Goal: Complete application form: Complete application form

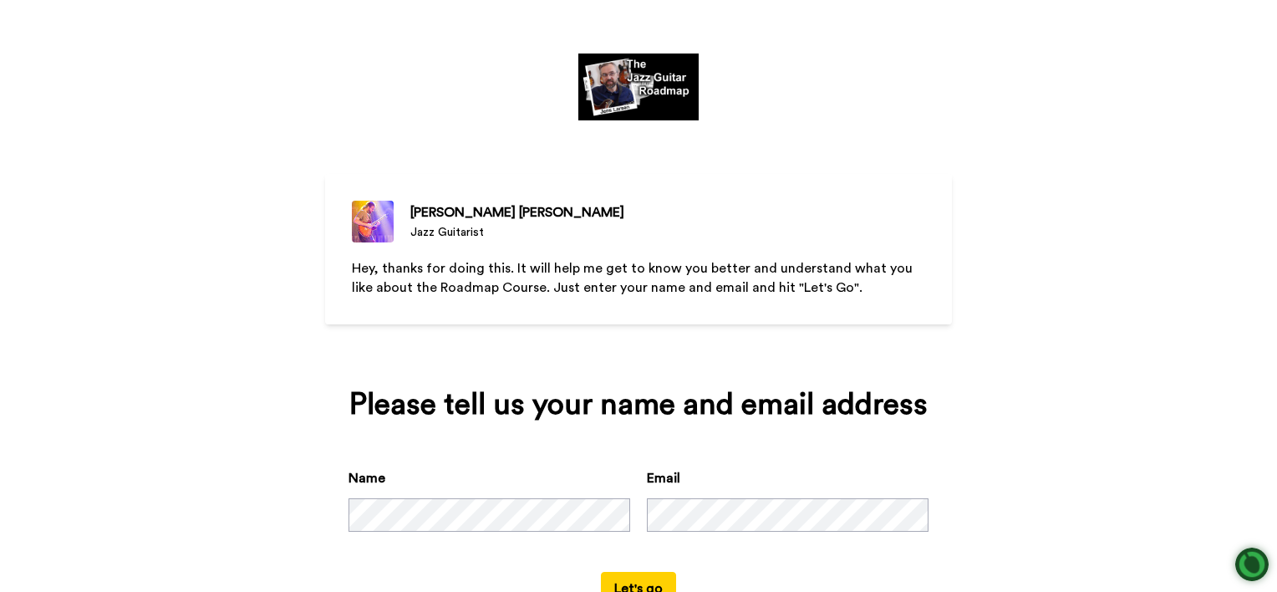
scroll to position [60, 0]
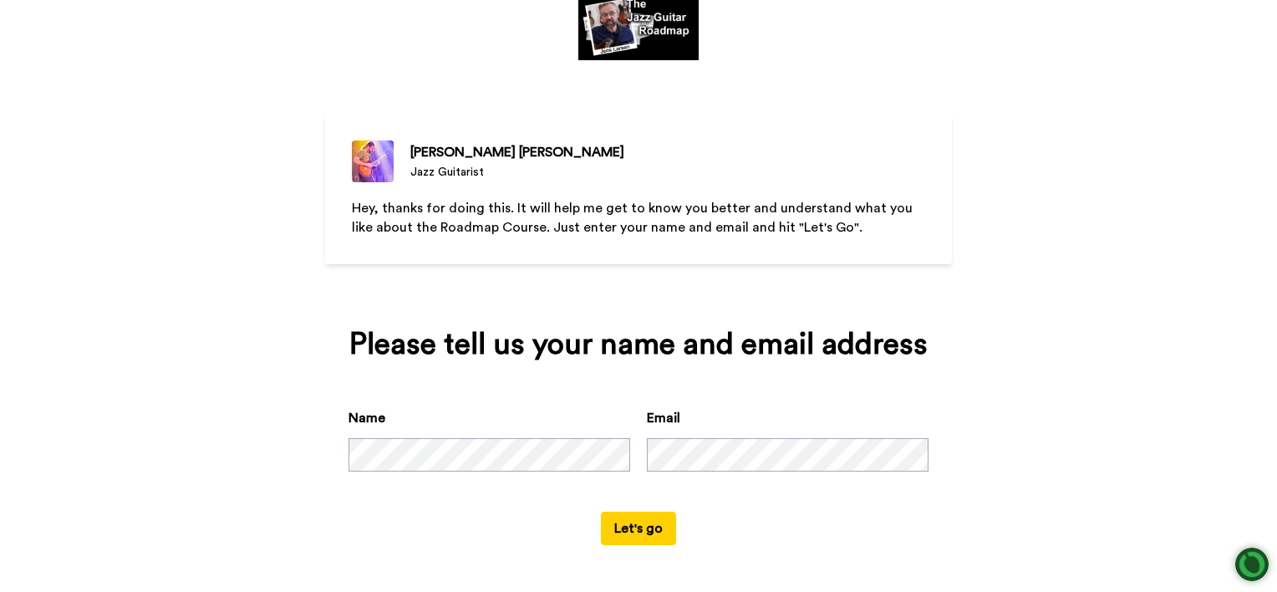
click at [634, 530] on button "Let's go" at bounding box center [638, 527] width 75 height 33
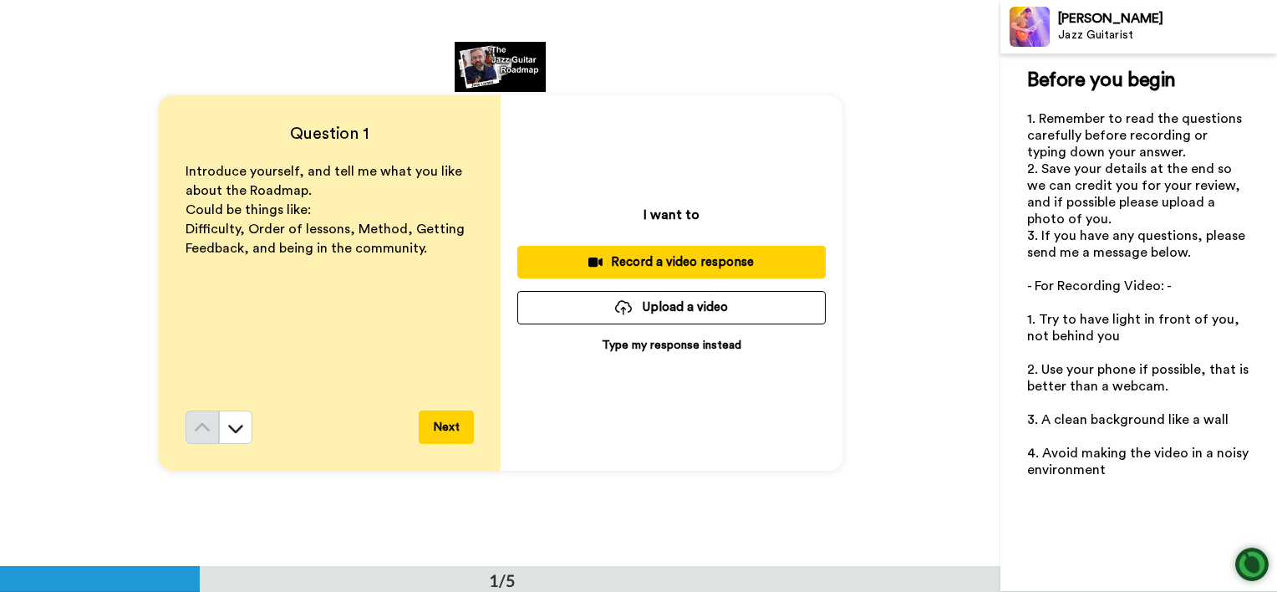
click at [658, 344] on p "Type my response instead" at bounding box center [672, 345] width 140 height 17
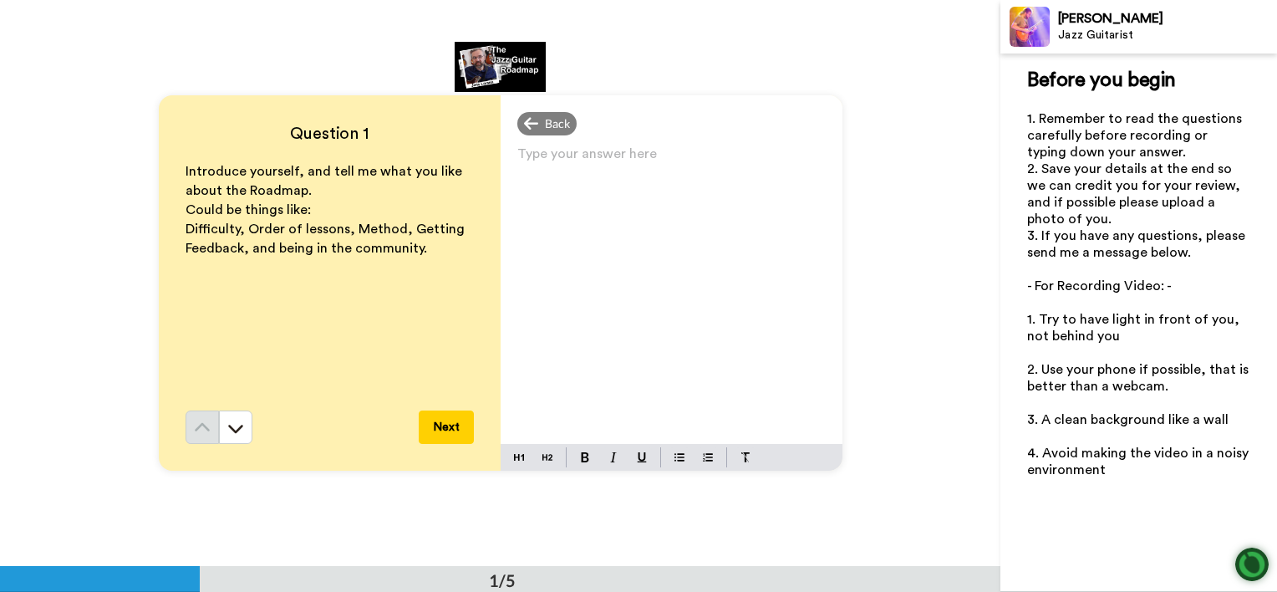
click at [520, 191] on div "Type your answer here ﻿" at bounding box center [671, 293] width 342 height 302
click at [535, 177] on div "HI [PERSON_NAME]" at bounding box center [671, 293] width 342 height 302
click at [602, 118] on div "Back" at bounding box center [671, 123] width 342 height 23
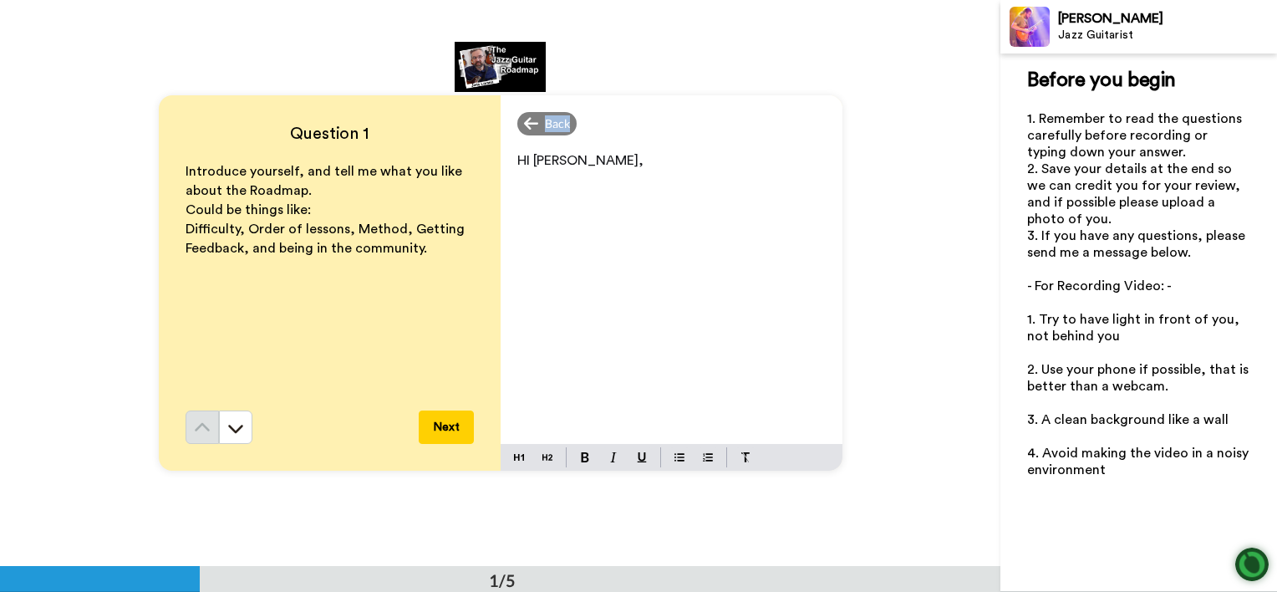
click at [602, 118] on div "Back" at bounding box center [671, 123] width 342 height 23
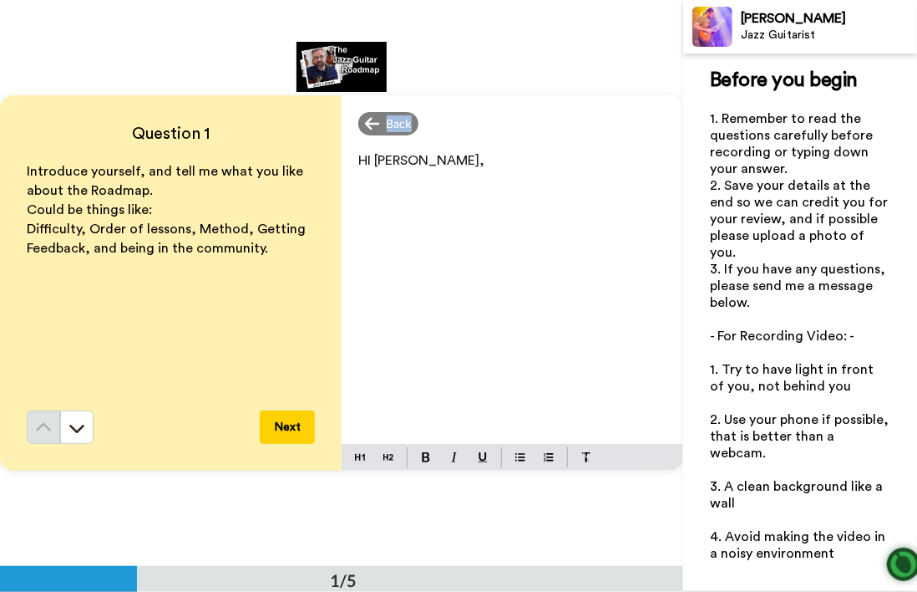
click at [400, 89] on div "Question 1 Introduce yourself, and tell me what you like about the Roadmap. Cou…" at bounding box center [341, 283] width 683 height 566
click at [401, 153] on div "Back HI [PERSON_NAME]," at bounding box center [513, 282] width 342 height 375
click at [401, 173] on div "HI [PERSON_NAME]," at bounding box center [513, 293] width 342 height 302
click at [401, 171] on div "HI [PERSON_NAME]," at bounding box center [513, 293] width 342 height 302
click at [404, 167] on p "HI [PERSON_NAME]," at bounding box center [512, 160] width 308 height 23
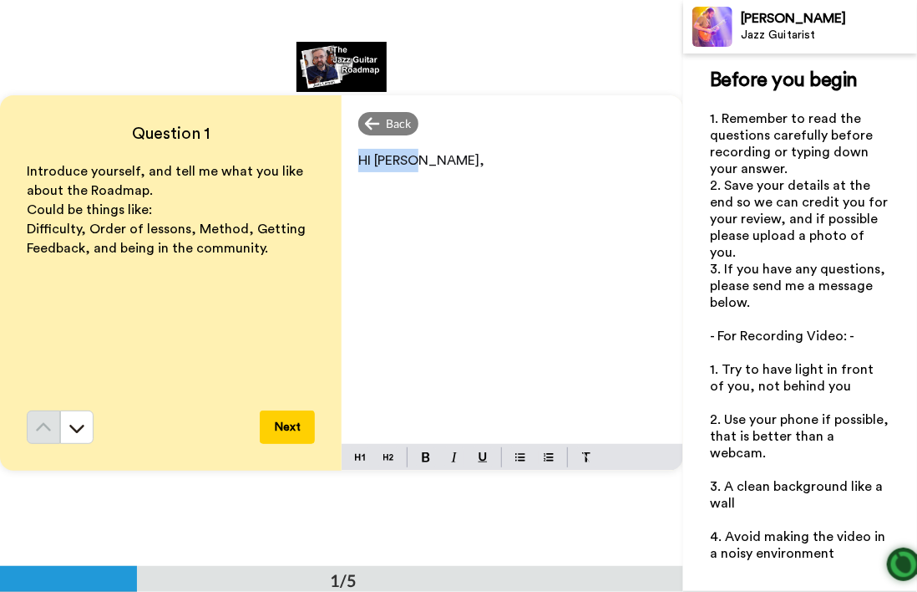
click at [410, 170] on p "HI [PERSON_NAME]," at bounding box center [512, 160] width 308 height 23
drag, startPoint x: 418, startPoint y: 172, endPoint x: 424, endPoint y: 163, distance: 11.4
click at [424, 169] on div "HI [PERSON_NAME]," at bounding box center [513, 293] width 342 height 302
click at [424, 160] on p "HI [PERSON_NAME]," at bounding box center [512, 160] width 308 height 23
click at [424, 158] on p "HI [PERSON_NAME]," at bounding box center [512, 160] width 308 height 23
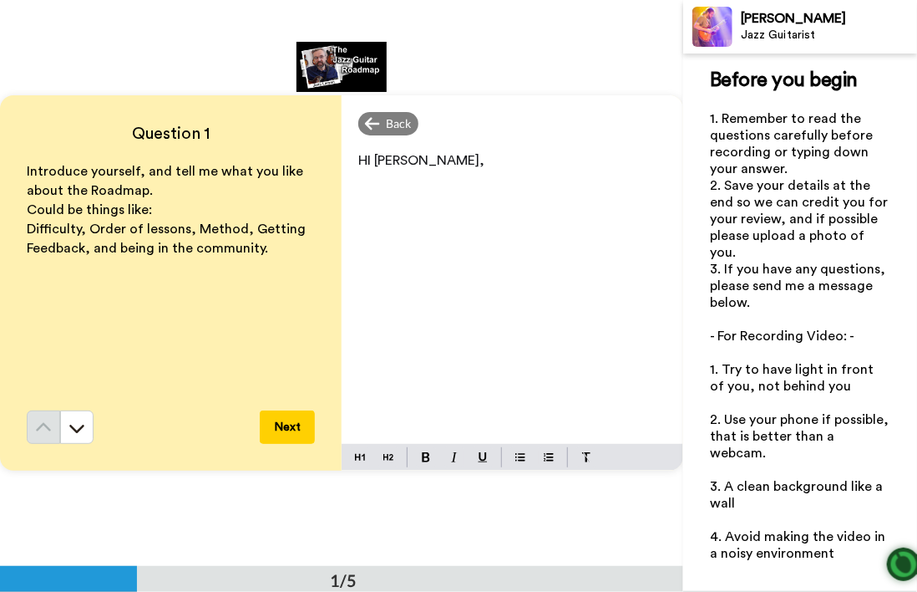
click at [424, 158] on p "HI [PERSON_NAME]," at bounding box center [512, 160] width 308 height 23
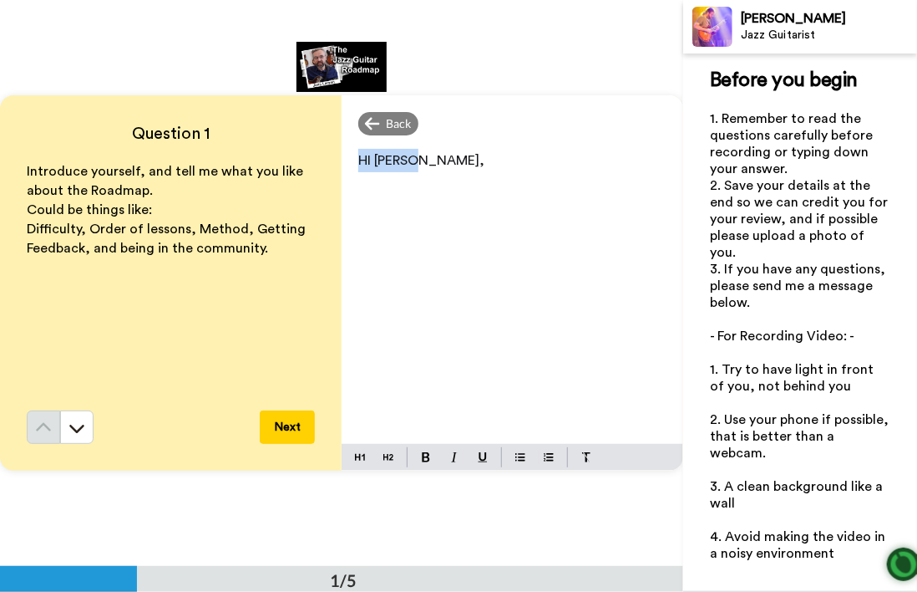
drag, startPoint x: 424, startPoint y: 158, endPoint x: 439, endPoint y: 158, distance: 14.2
click at [437, 158] on p "HI [PERSON_NAME]," at bounding box center [512, 160] width 308 height 23
click at [441, 157] on p "HI [PERSON_NAME]," at bounding box center [512, 160] width 308 height 23
click at [442, 155] on p "HI [PERSON_NAME]," at bounding box center [512, 160] width 308 height 23
click at [443, 154] on span "HI [PERSON_NAME], I started out laying classical guitar" at bounding box center [511, 172] width 306 height 37
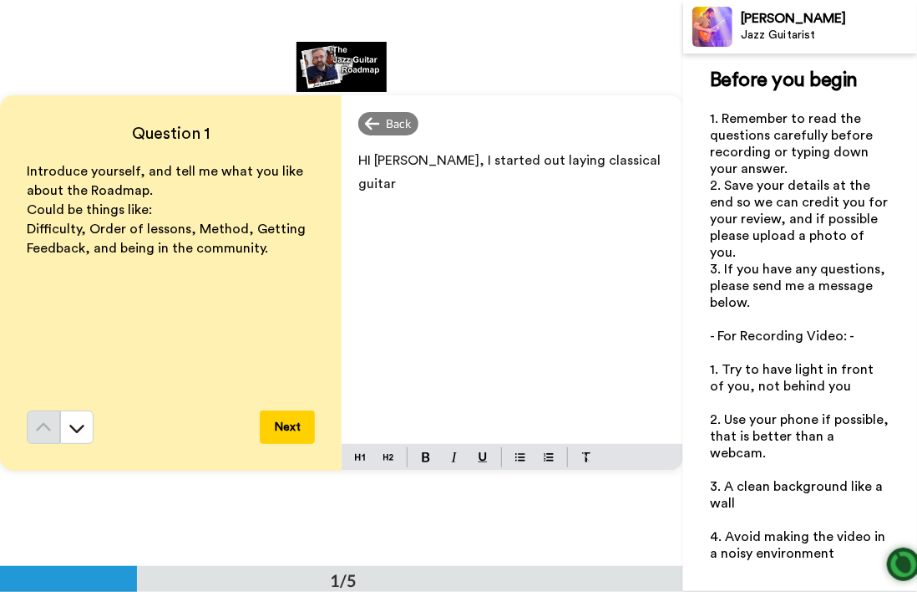
click at [443, 160] on span "HI [PERSON_NAME], I started out laying classical guitar" at bounding box center [511, 172] width 306 height 37
click at [630, 160] on p "HI [PERSON_NAME], I stated out playing classical guitar" at bounding box center [512, 172] width 308 height 47
click at [626, 154] on p "HI [PERSON_NAME], I stated" at bounding box center [512, 160] width 308 height 23
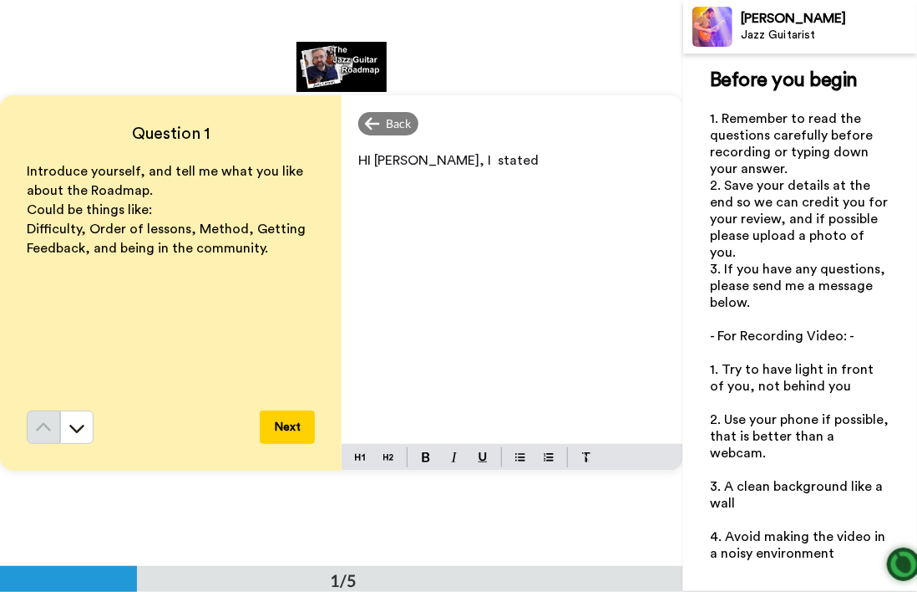
click at [626, 154] on p "HI [PERSON_NAME], I stated" at bounding box center [512, 160] width 308 height 23
drag, startPoint x: 625, startPoint y: 157, endPoint x: 634, endPoint y: 202, distance: 46.0
click at [634, 202] on div "HI [PERSON_NAME], I stated" at bounding box center [513, 293] width 342 height 302
click at [633, 196] on div "HI [PERSON_NAME], I stated at 17 playing classical guitar" at bounding box center [513, 293] width 342 height 302
click at [638, 195] on div "HI [PERSON_NAME], I stated at 17 playing classical guitar" at bounding box center [513, 293] width 342 height 302
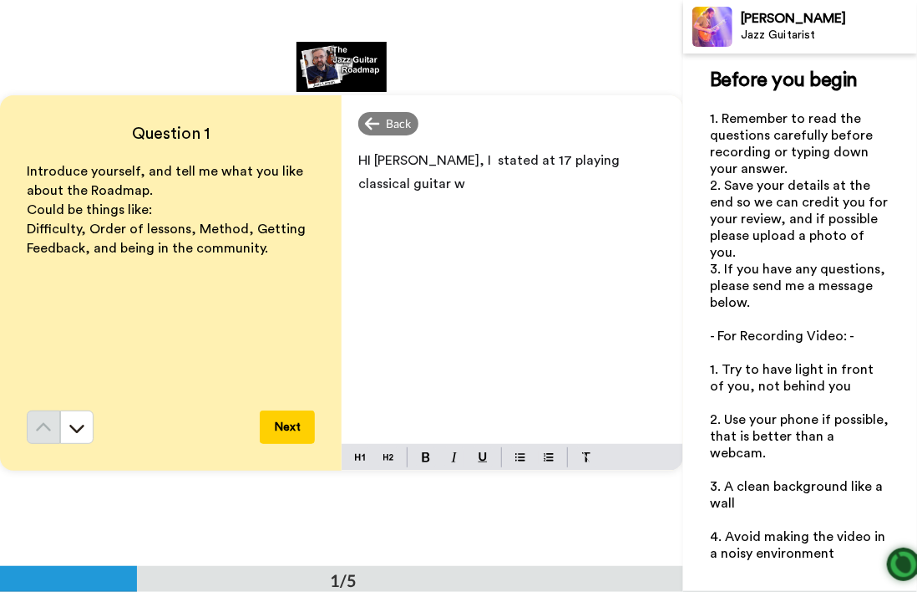
click at [638, 195] on div "HI [PERSON_NAME], I stated at 17 playing classical guitar w" at bounding box center [513, 293] width 342 height 302
click at [637, 197] on div "HI [PERSON_NAME], I stated at 17 playing classical guitar which I enjoyed very …" at bounding box center [513, 293] width 342 height 302
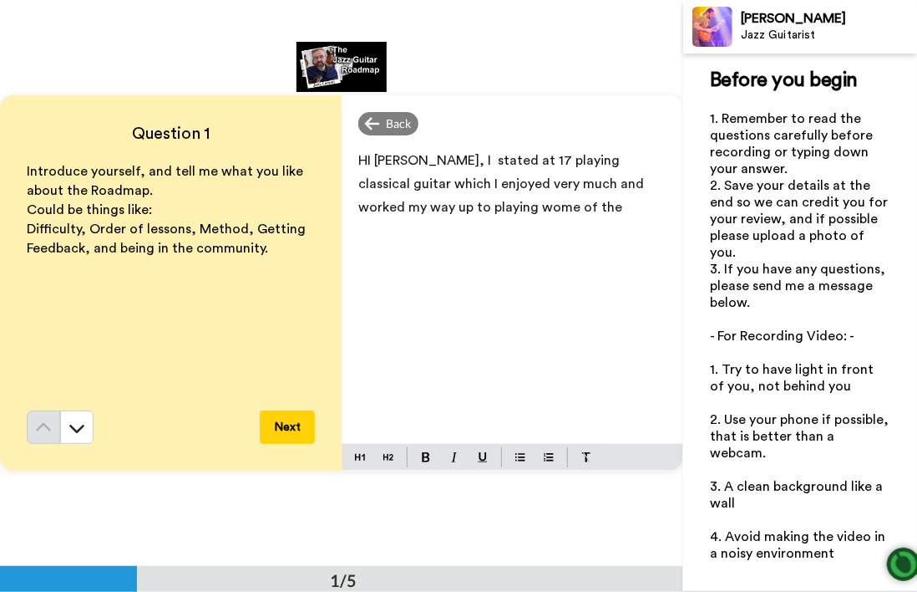
click at [632, 180] on span "HI [PERSON_NAME], I stated at 17 playing classical guitar which I enjoyed very …" at bounding box center [502, 184] width 289 height 60
click at [659, 194] on p "HI [PERSON_NAME], I stated at 17 playing classical guitar which I enjoyed very …" at bounding box center [512, 184] width 308 height 70
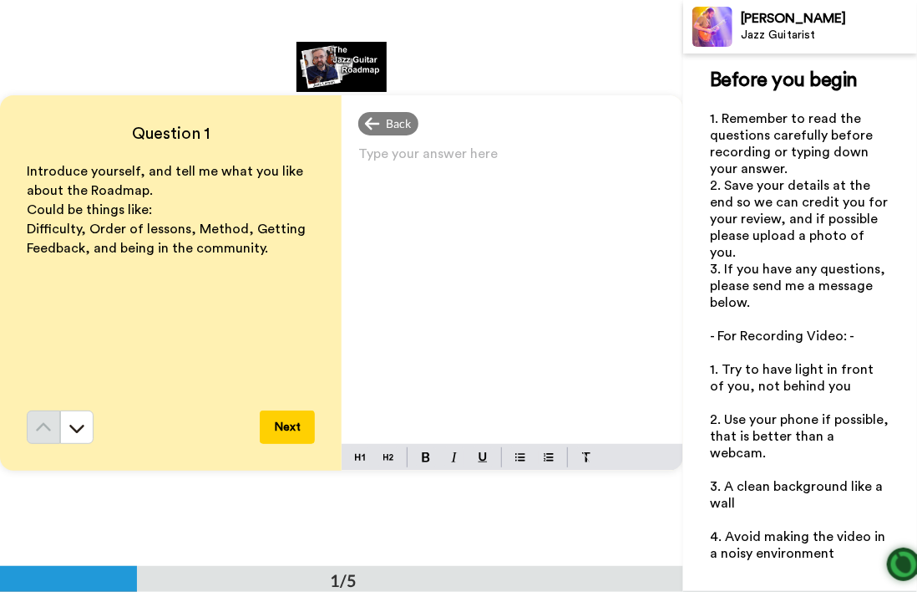
click at [659, 194] on div "Type your answer here ﻿" at bounding box center [513, 293] width 342 height 302
click at [658, 194] on div "Type your answer here ﻿" at bounding box center [513, 293] width 342 height 302
drag, startPoint x: 658, startPoint y: 194, endPoint x: 630, endPoint y: 194, distance: 28.4
click at [630, 194] on div "H" at bounding box center [513, 293] width 342 height 302
click at [627, 193] on div "Hi [PERSON_NAME]," at bounding box center [513, 293] width 342 height 302
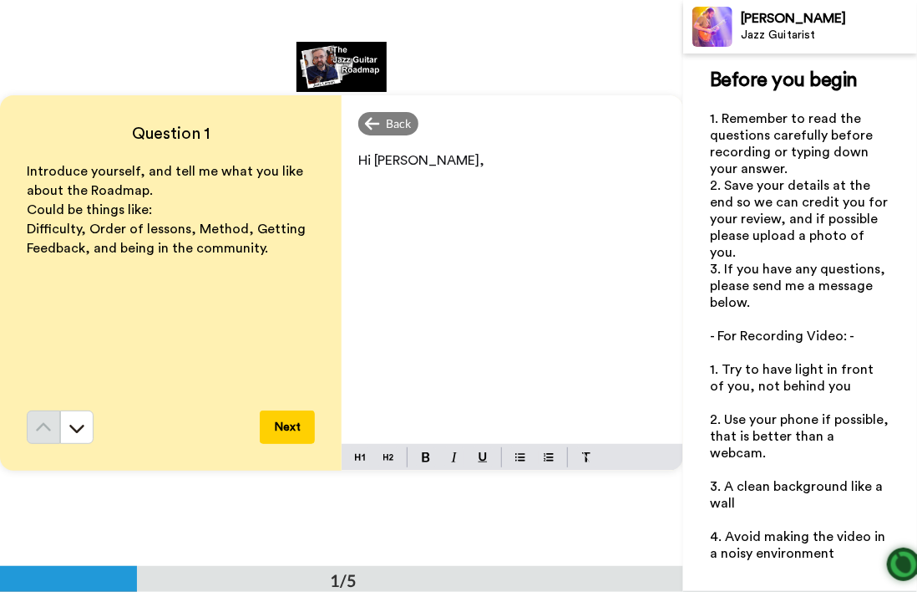
click at [627, 193] on div "Hi [PERSON_NAME]," at bounding box center [513, 293] width 342 height 302
click at [365, 150] on p "Type your answer here ﻿" at bounding box center [512, 160] width 308 height 23
